Goal: Task Accomplishment & Management: Use online tool/utility

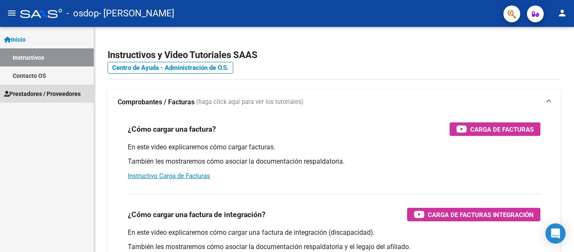
click at [47, 97] on span "Prestadores / Proveedores" at bounding box center [42, 93] width 77 height 9
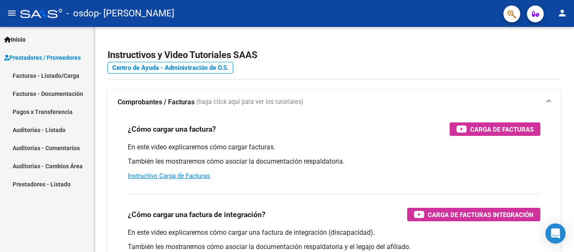
click at [62, 78] on link "Facturas - Listado/Carga" at bounding box center [47, 75] width 94 height 18
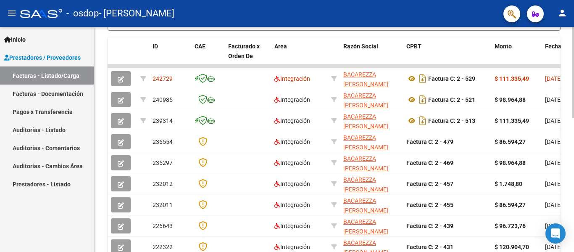
click at [568, 167] on div at bounding box center [573, 174] width 2 height 91
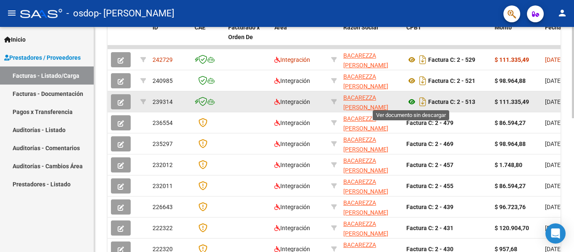
click at [411, 99] on icon at bounding box center [412, 102] width 11 height 10
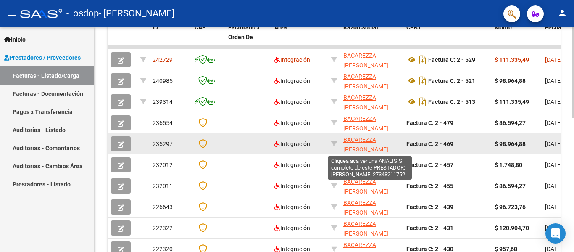
click at [360, 148] on span "BACAREZZA [PERSON_NAME]" at bounding box center [366, 144] width 45 height 16
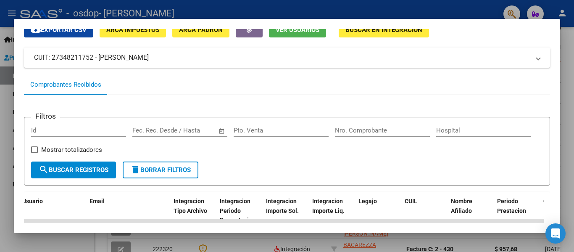
scroll to position [0, 0]
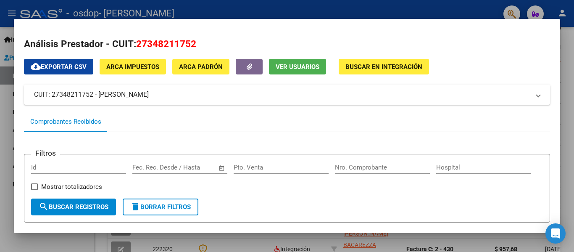
click at [568, 49] on div at bounding box center [287, 126] width 574 height 252
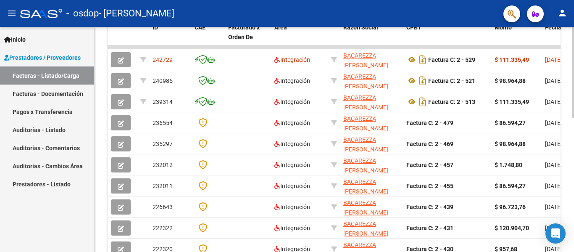
scroll to position [330, 0]
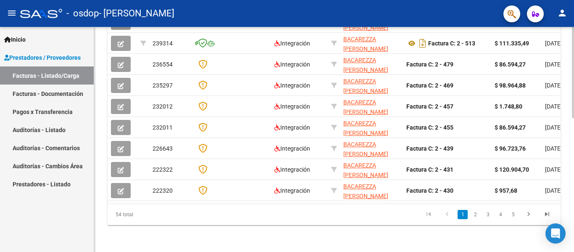
click at [568, 229] on div at bounding box center [573, 206] width 2 height 91
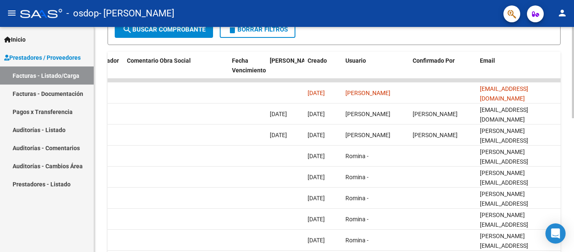
scroll to position [264, 0]
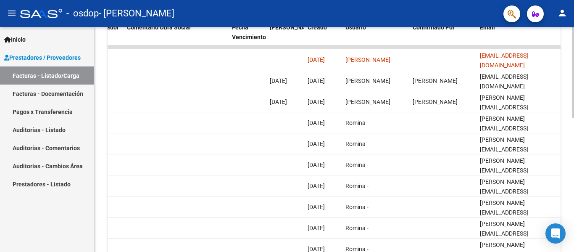
click at [568, 152] on div at bounding box center [573, 181] width 2 height 91
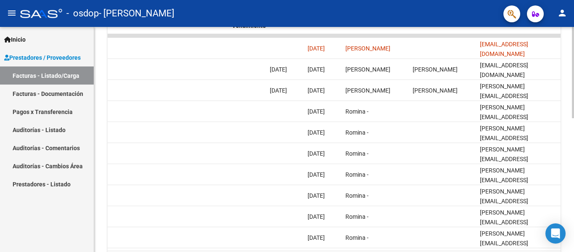
scroll to position [330, 0]
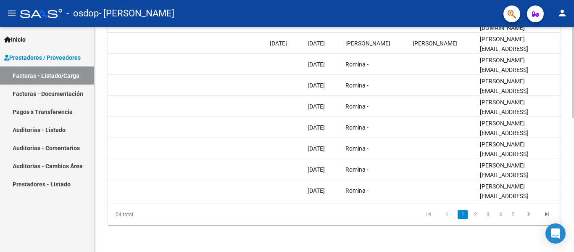
click at [568, 210] on div at bounding box center [573, 206] width 2 height 91
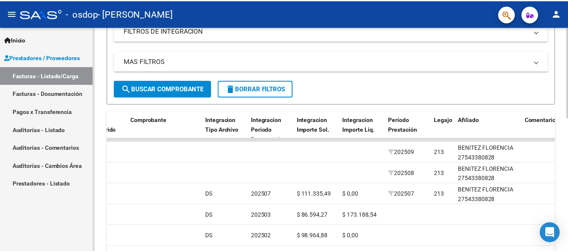
scroll to position [175, 0]
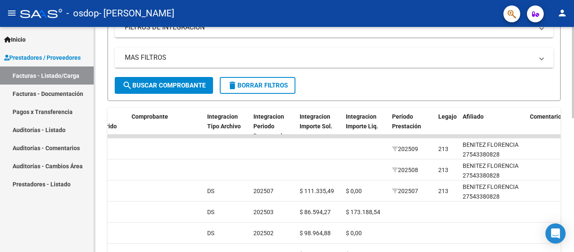
click at [568, 108] on div at bounding box center [573, 145] width 2 height 91
click at [560, 17] on mat-icon "person" at bounding box center [563, 13] width 10 height 10
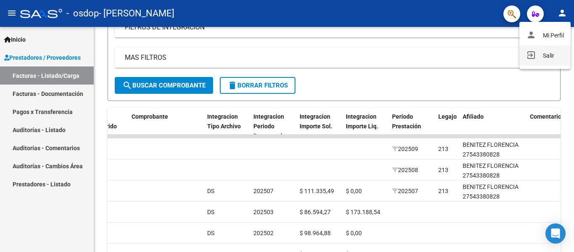
click at [534, 57] on mat-icon "exit_to_app" at bounding box center [531, 55] width 10 height 10
